Goal: Navigation & Orientation: Understand site structure

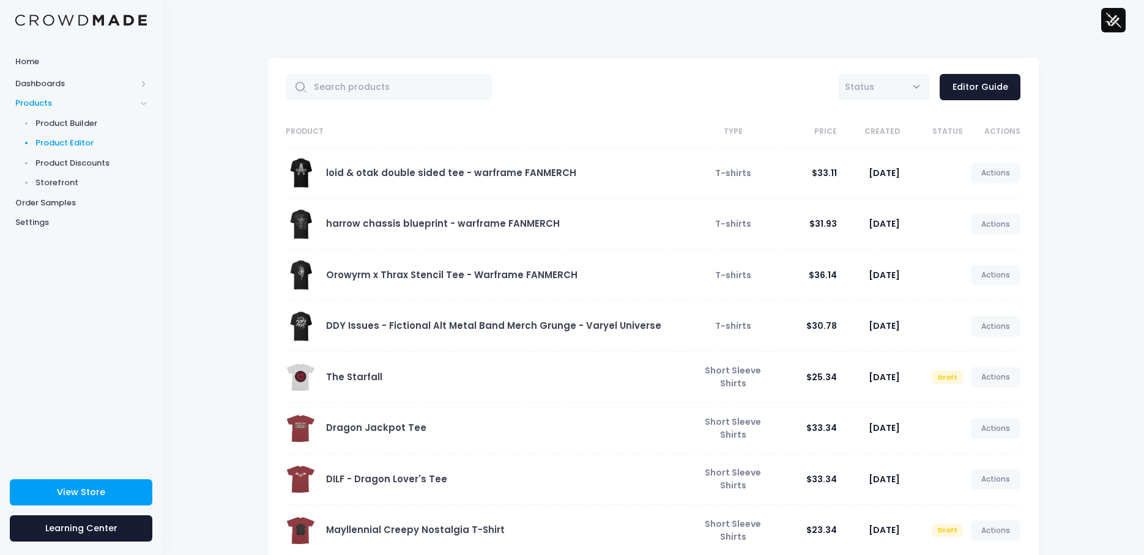
scroll to position [4, 0]
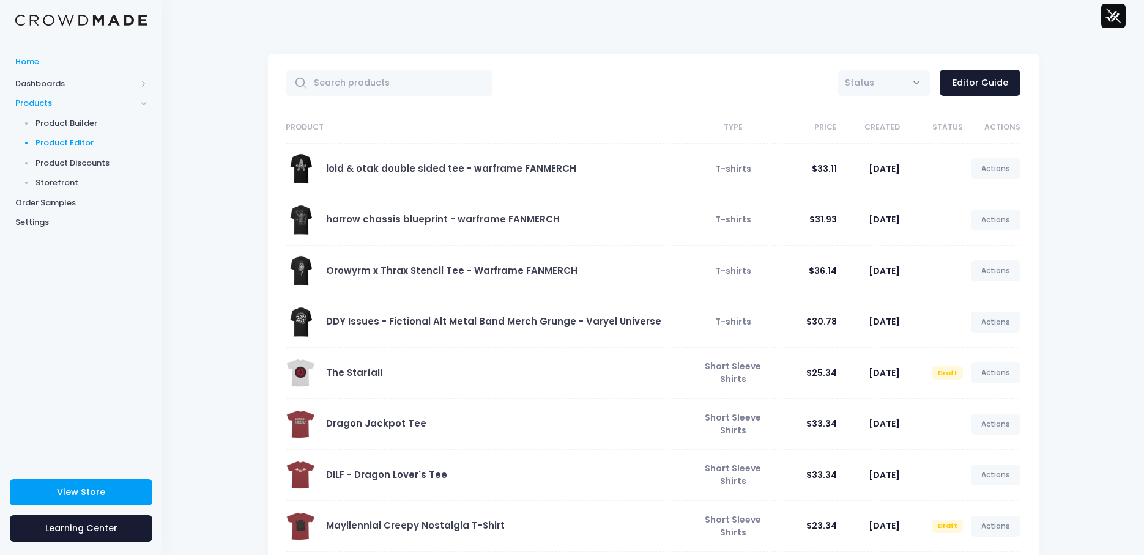
click at [31, 63] on span "Home" at bounding box center [80, 62] width 131 height 12
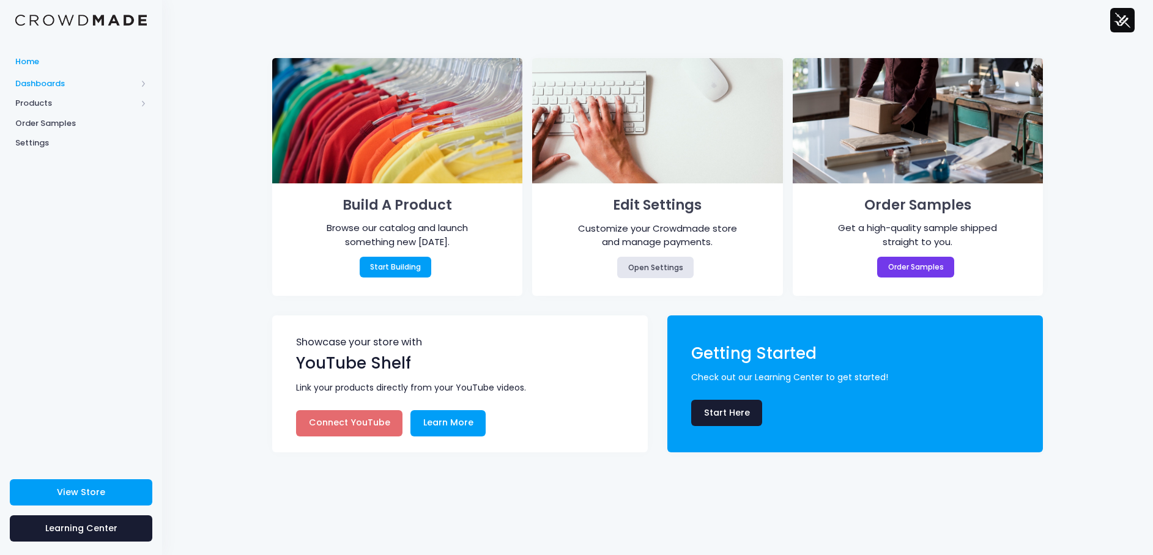
click at [43, 86] on span "Dashboards" at bounding box center [75, 84] width 121 height 12
click at [60, 105] on span "Overview" at bounding box center [91, 103] width 112 height 12
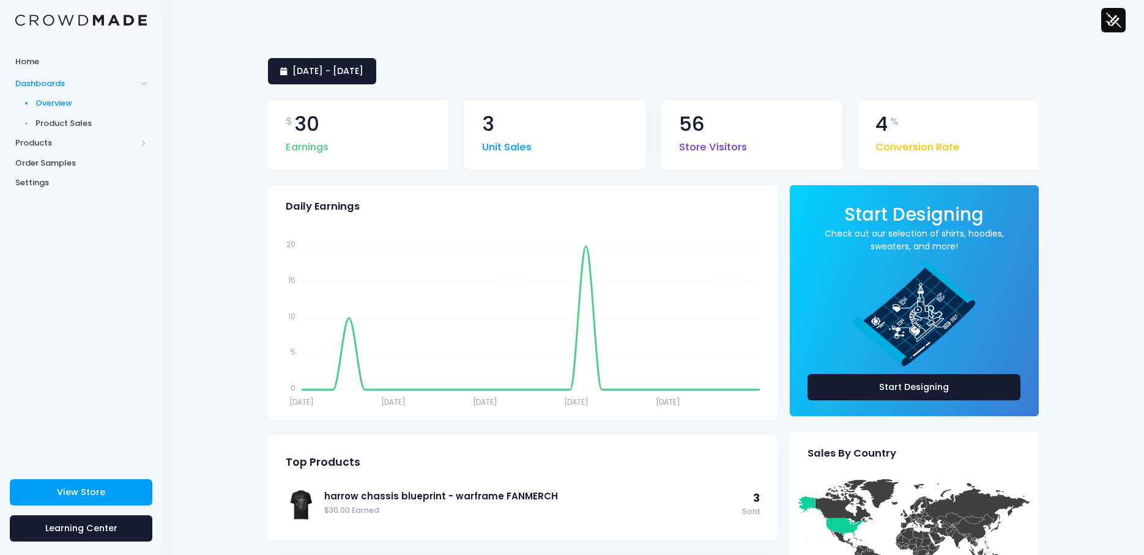
click at [766, 52] on div "2 August 2025 - 31 August 2025 $ 30 Earnings 3 Unit Sales 56 Store Visitors 4 %…" at bounding box center [652, 499] width 981 height 919
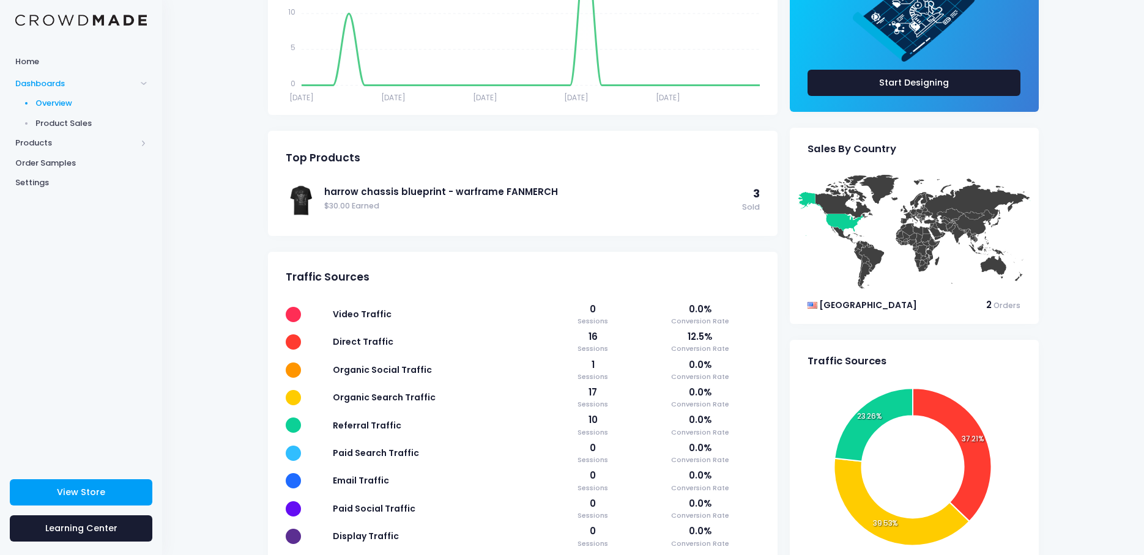
scroll to position [306, 0]
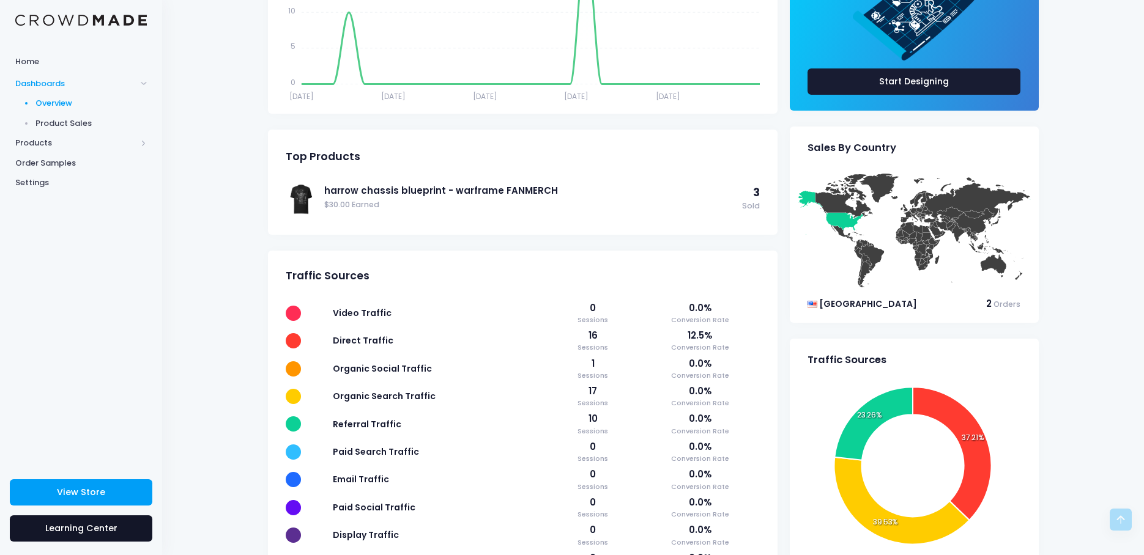
click at [100, 519] on link "Learning Center" at bounding box center [81, 529] width 142 height 26
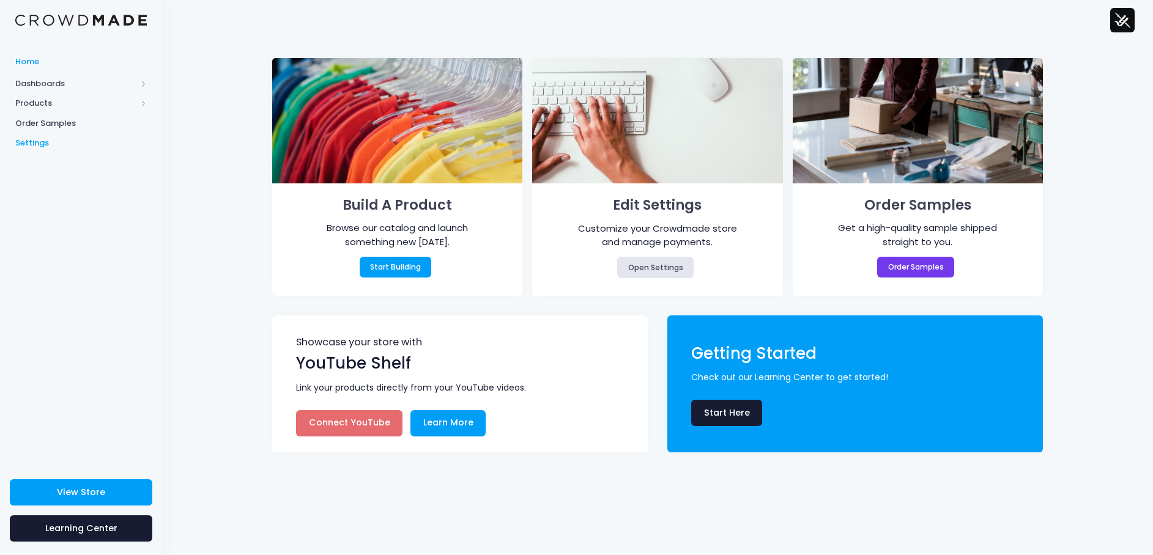
click at [41, 144] on span "Settings" at bounding box center [80, 143] width 131 height 12
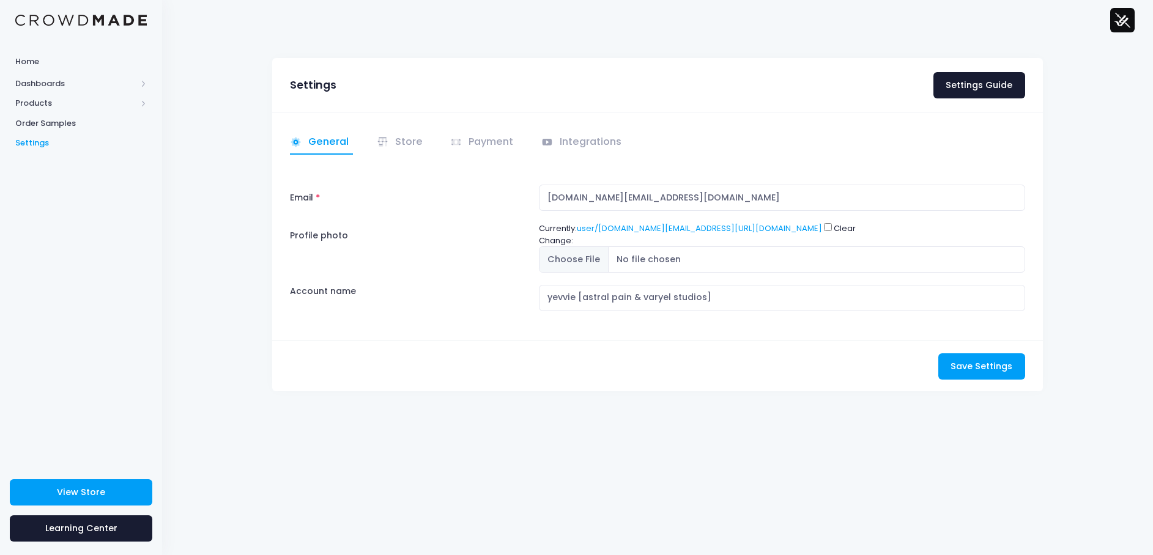
click at [1117, 15] on img at bounding box center [1122, 20] width 24 height 24
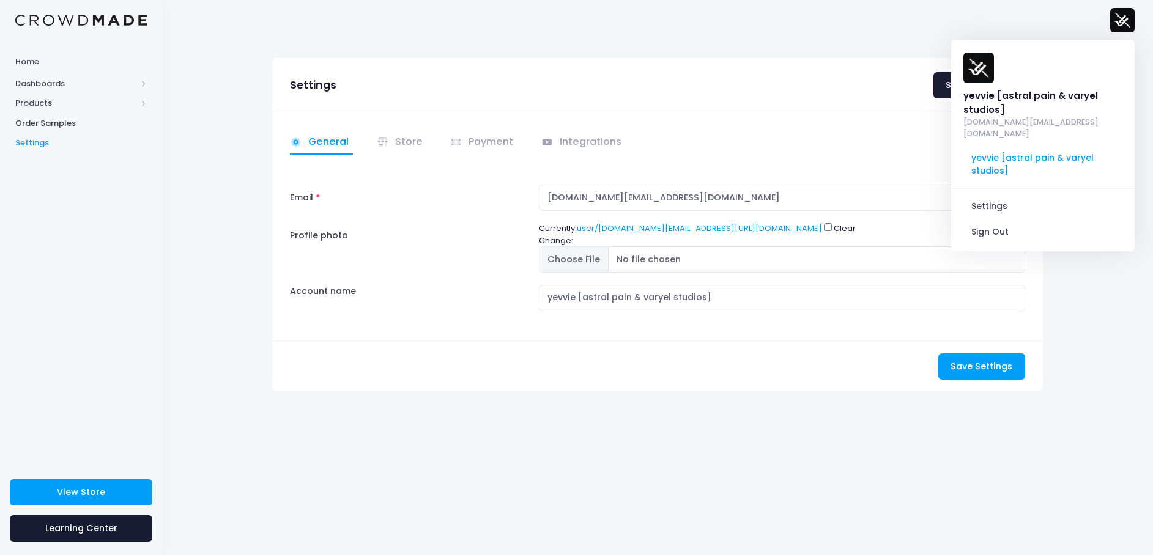
click at [480, 437] on div "Settings Settings Guide General Email" at bounding box center [657, 298] width 991 height 516
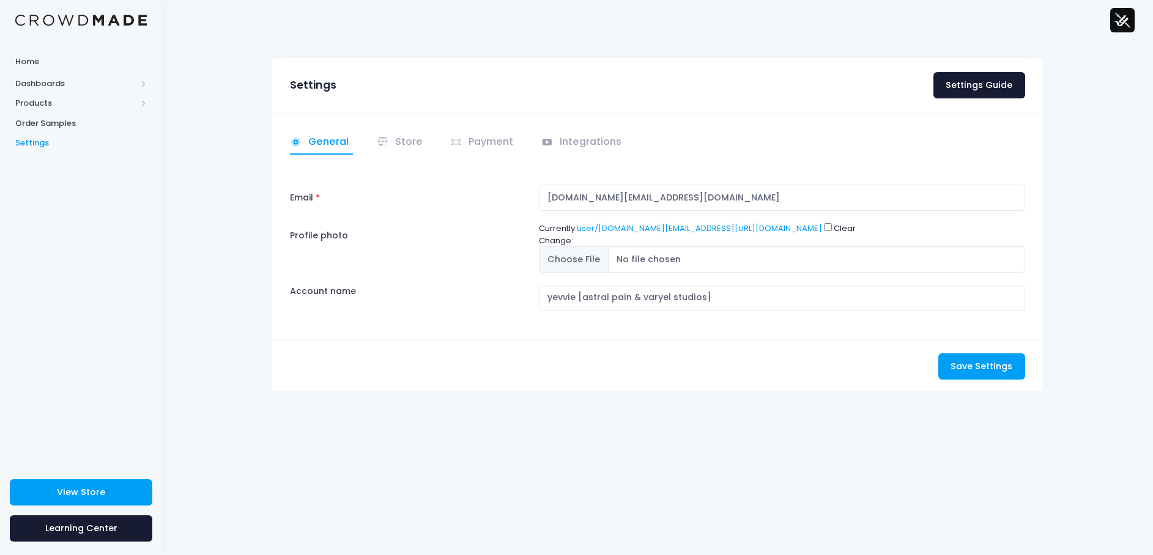
click at [473, 211] on div "Email yevvie.art@gmail.com Profile photo Currently: user/yevvie.art@gmail.com/2…" at bounding box center [657, 248] width 735 height 127
click at [496, 139] on link "Payment" at bounding box center [483, 143] width 67 height 24
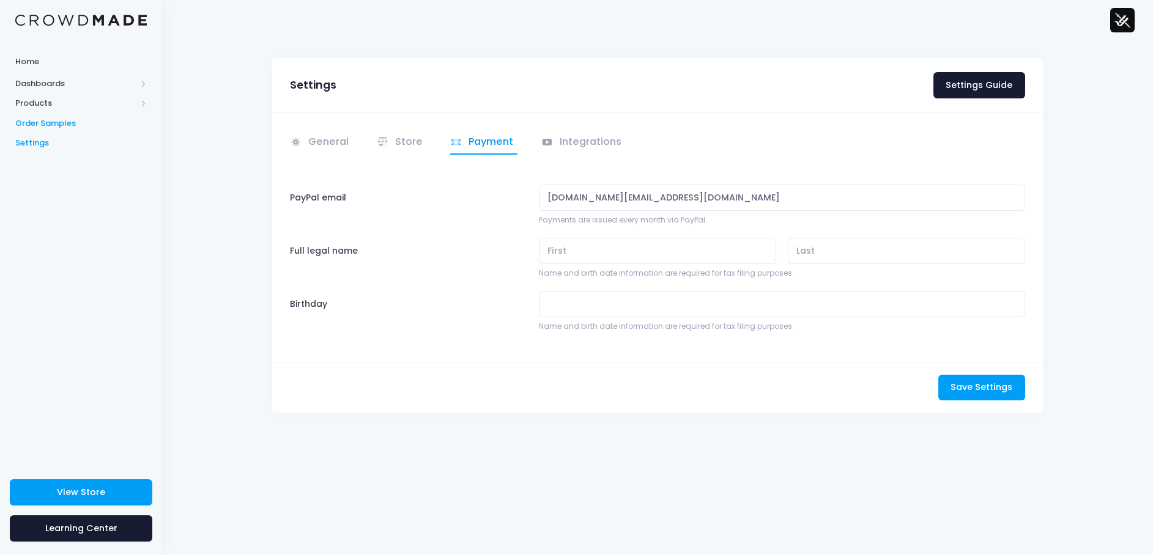
click at [33, 128] on span "Order Samples" at bounding box center [80, 123] width 131 height 12
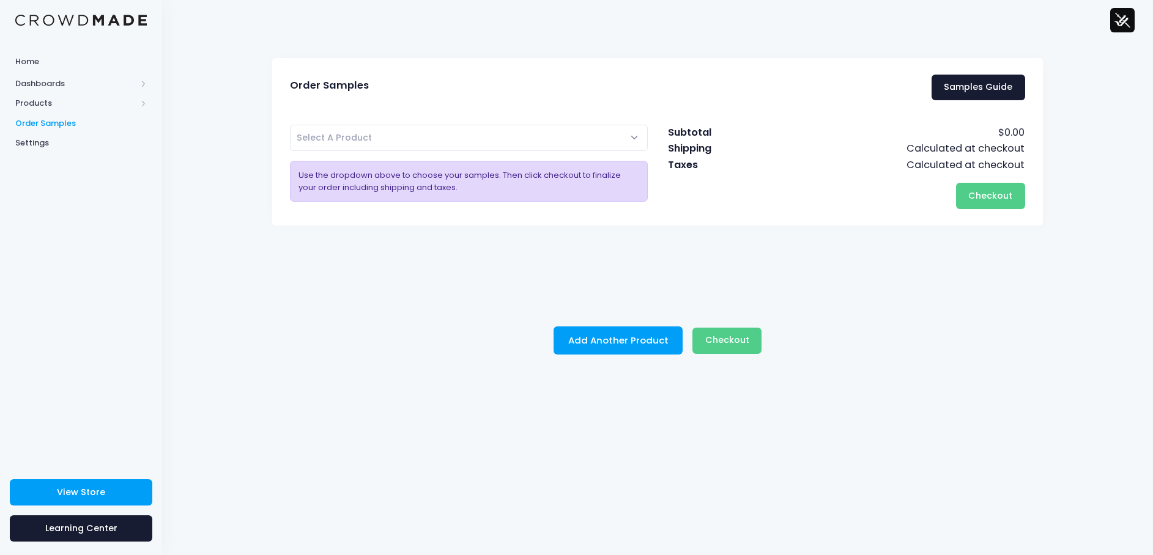
click at [43, 104] on span "Products" at bounding box center [75, 103] width 121 height 12
click at [44, 89] on span "Dashboards" at bounding box center [75, 84] width 121 height 12
click at [98, 523] on span "Learning Center" at bounding box center [81, 528] width 72 height 12
click at [210, 235] on div "Order Samples Samples Guide loid & otak double sided tee - warframe FANMERCH ha…" at bounding box center [657, 298] width 991 height 516
click at [21, 56] on span "Home" at bounding box center [80, 62] width 131 height 12
